Goal: Task Accomplishment & Management: Use online tool/utility

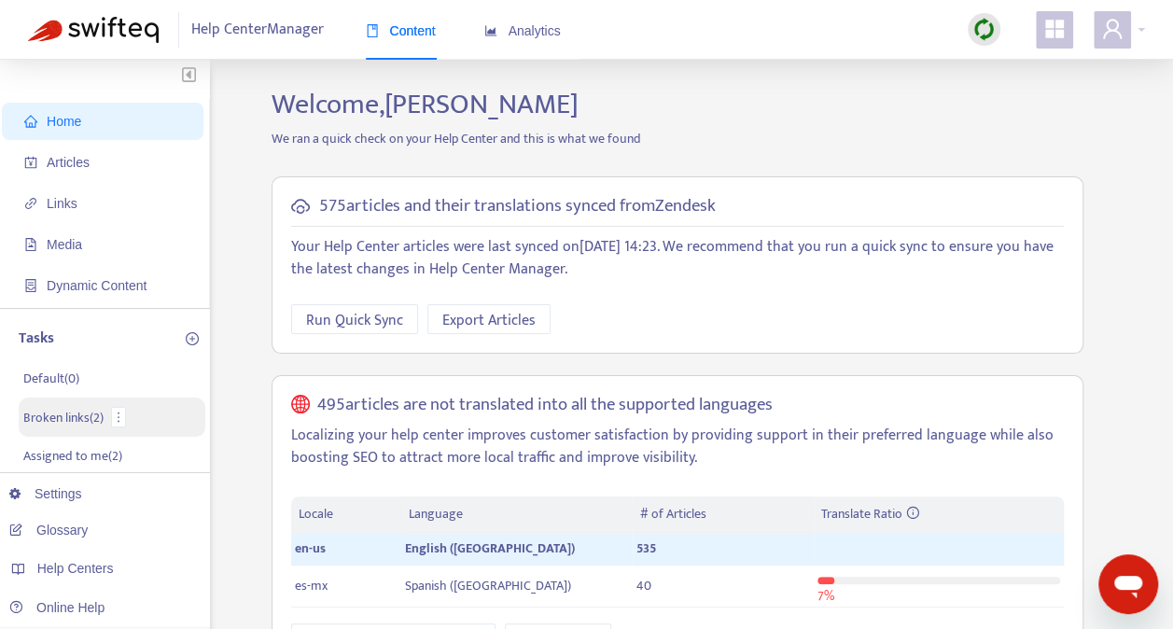
click at [60, 408] on p "Broken links ( 2 )" at bounding box center [63, 418] width 80 height 20
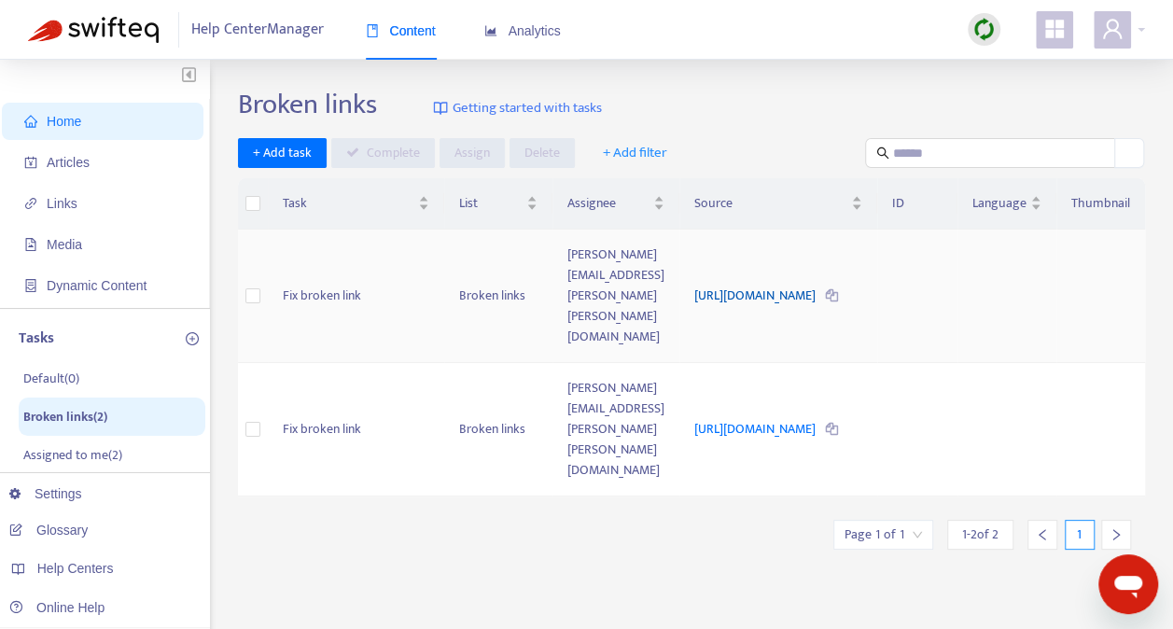
click at [720, 285] on link "[URL][DOMAIN_NAME]" at bounding box center [757, 295] width 124 height 21
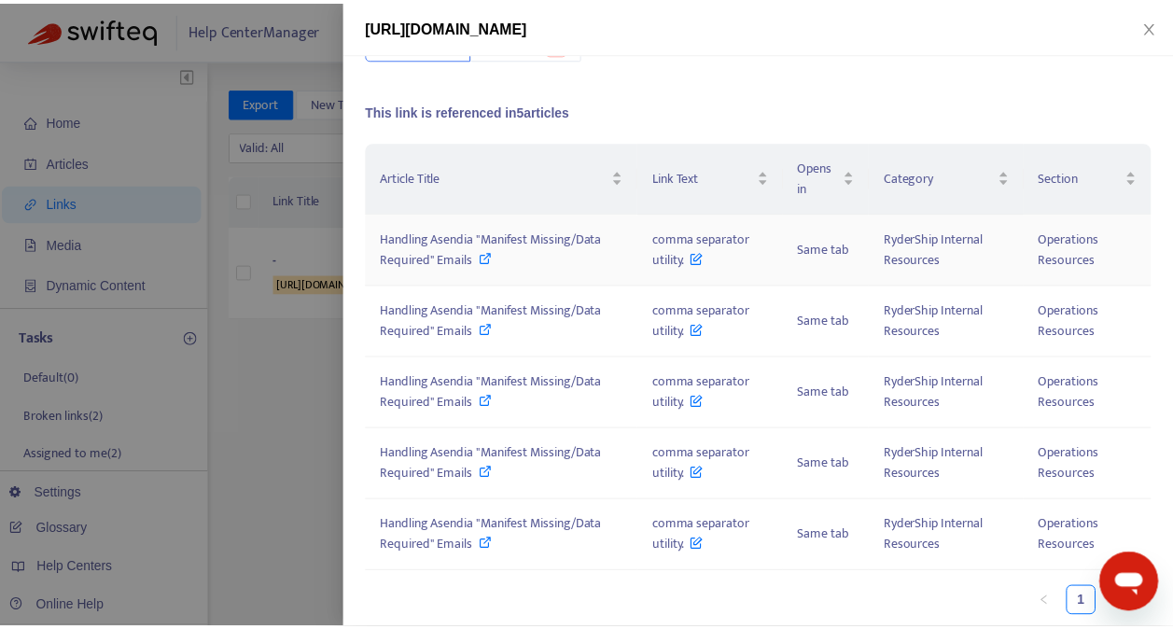
scroll to position [127, 0]
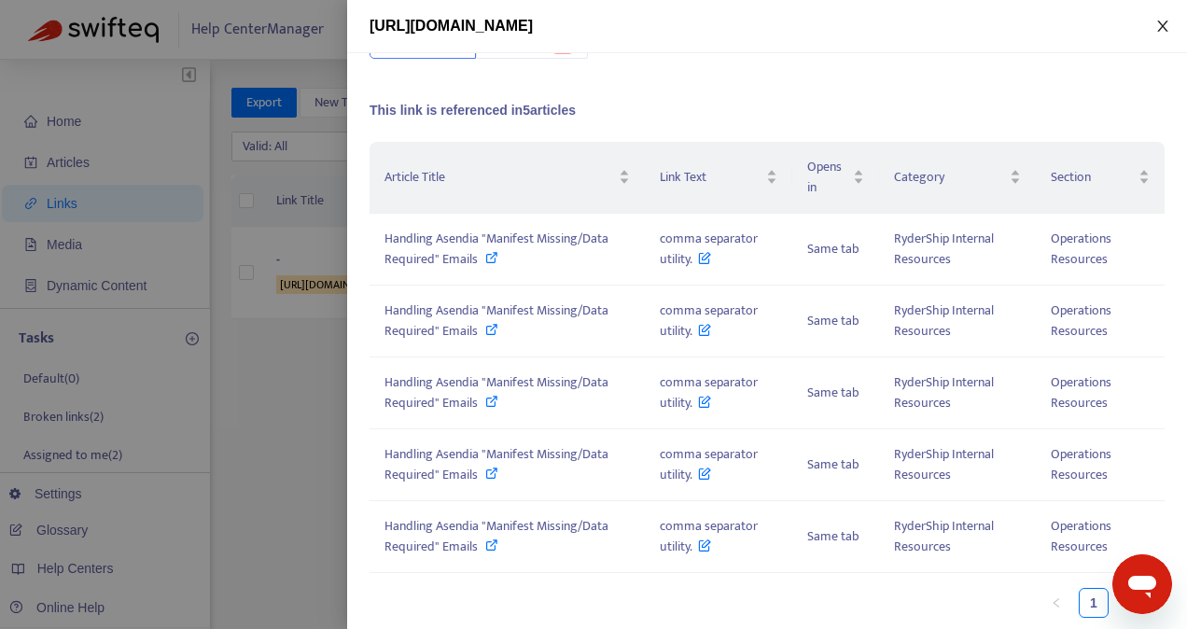
drag, startPoint x: 1160, startPoint y: 21, endPoint x: 1116, endPoint y: 21, distance: 43.9
click at [1158, 21] on icon "close" at bounding box center [1163, 26] width 15 height 15
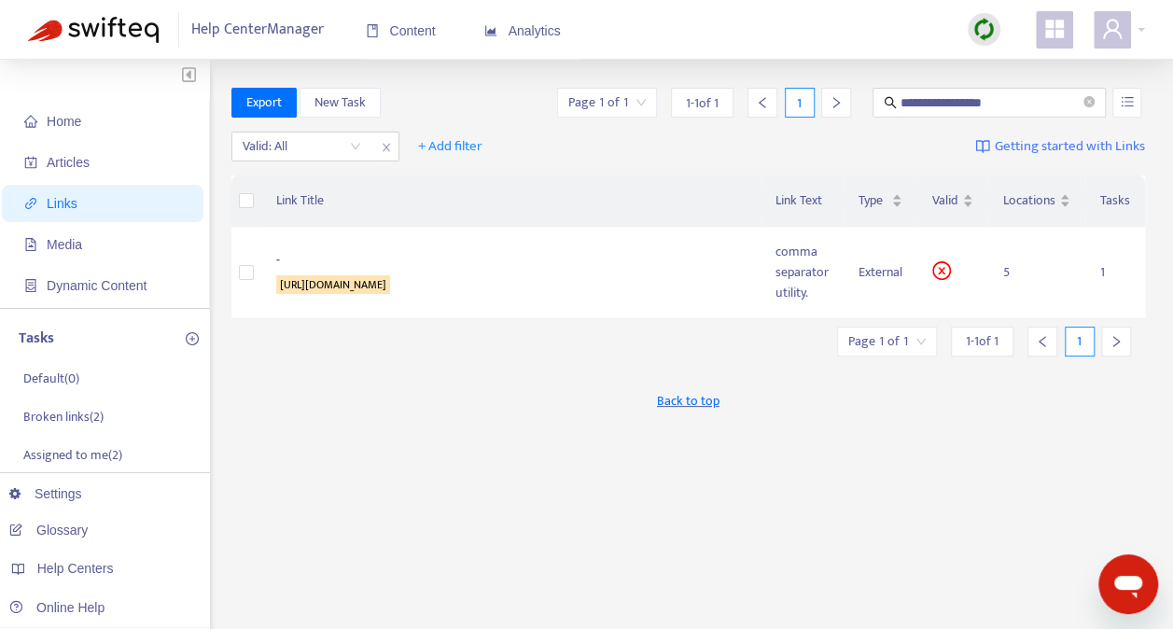
click at [554, 444] on div "**********" at bounding box center [689, 634] width 915 height 1092
click at [50, 412] on p "Broken links ( 2 )" at bounding box center [63, 418] width 80 height 20
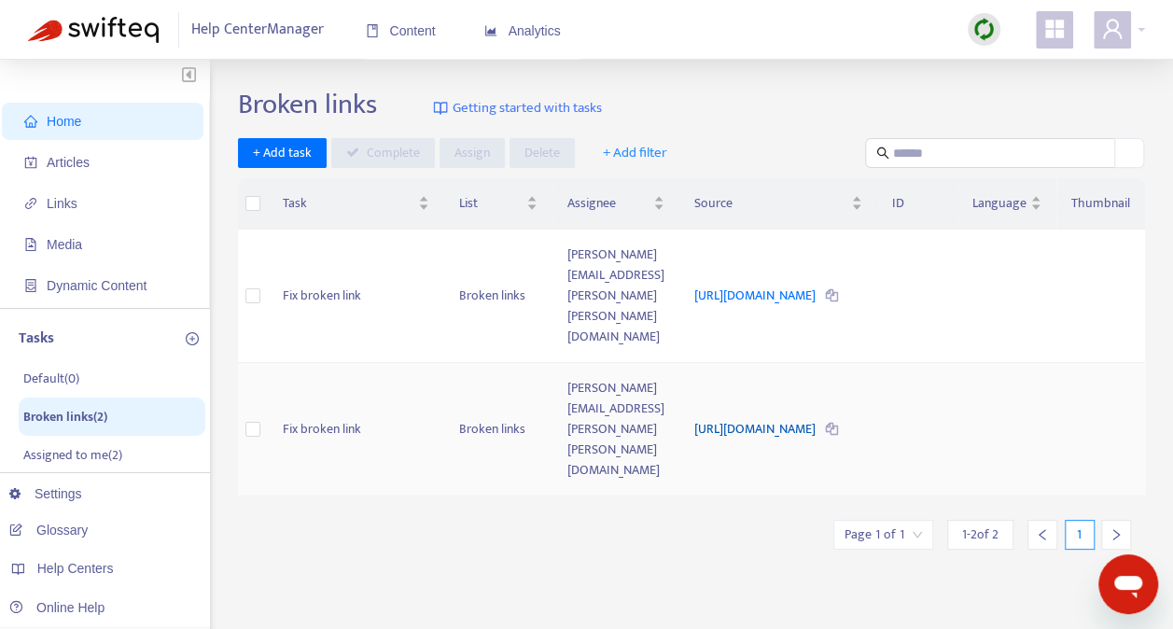
click at [765, 418] on link "[URL][DOMAIN_NAME]" at bounding box center [757, 428] width 124 height 21
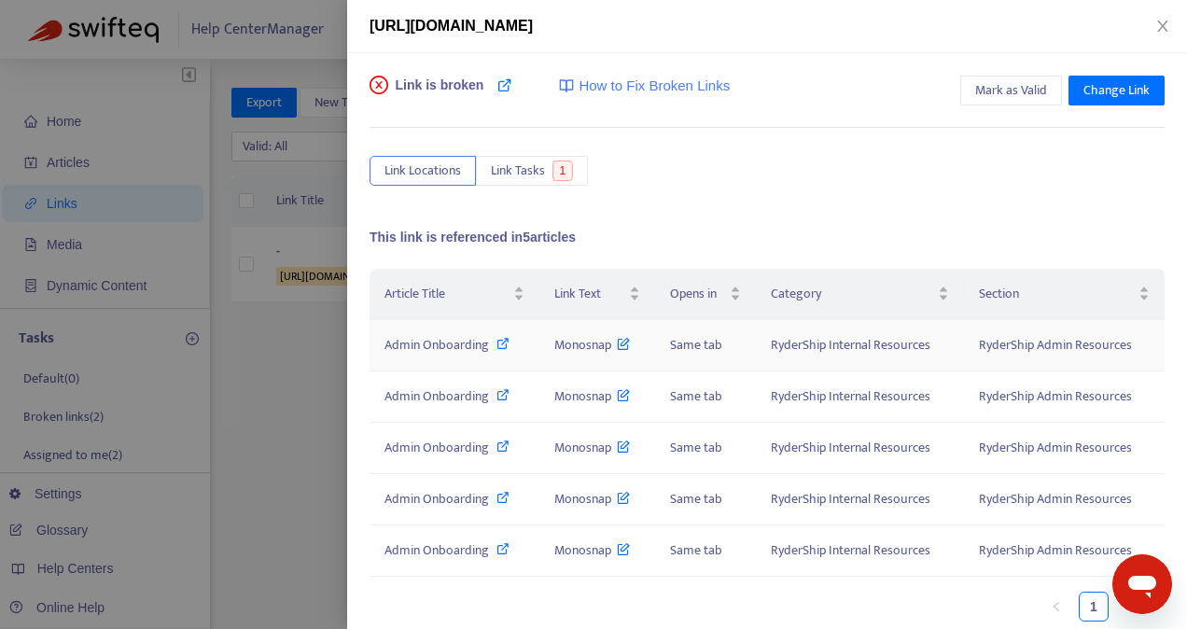
click at [443, 336] on span "Admin Onboarding" at bounding box center [437, 344] width 105 height 21
